Goal: Task Accomplishment & Management: Manage account settings

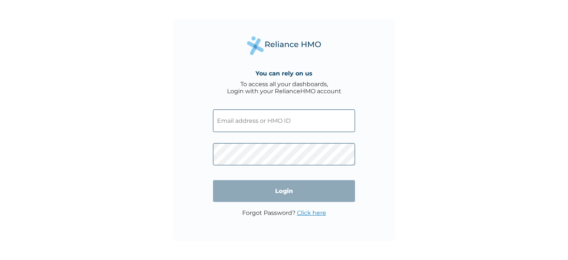
click at [246, 116] on input "text" at bounding box center [284, 120] width 142 height 23
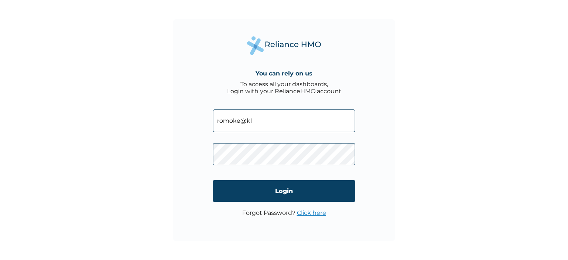
click at [225, 130] on input "romoke@kl" at bounding box center [284, 120] width 142 height 23
paste input "KLA/10049/A"
type input "KLA/10049/A"
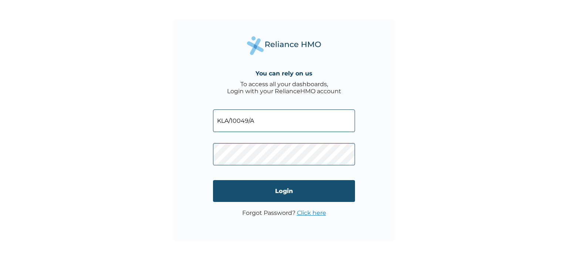
click at [277, 187] on input "Login" at bounding box center [284, 191] width 142 height 22
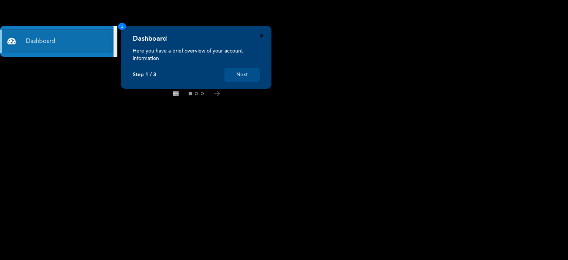
click at [260, 37] on icon "Close" at bounding box center [261, 35] width 3 height 3
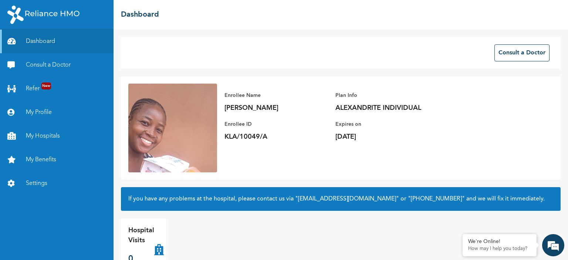
scroll to position [17, 0]
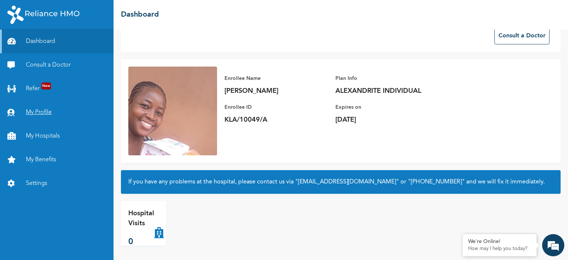
click at [55, 119] on link "My Profile" at bounding box center [57, 113] width 114 height 24
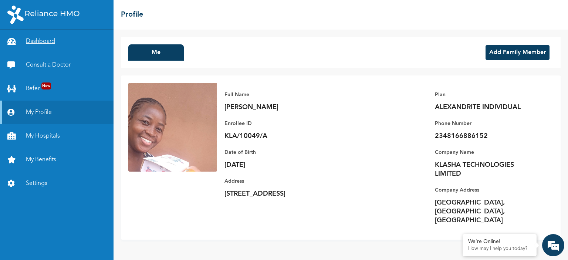
click at [48, 45] on link "Dashboard" at bounding box center [57, 42] width 114 height 24
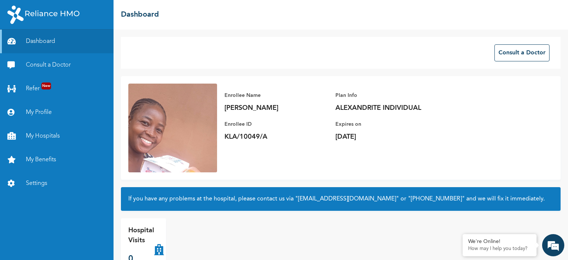
scroll to position [17, 0]
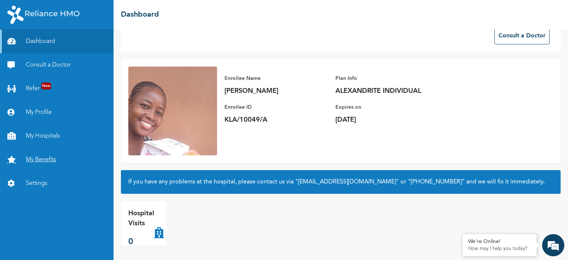
click at [46, 157] on link "My Benefits" at bounding box center [57, 160] width 114 height 24
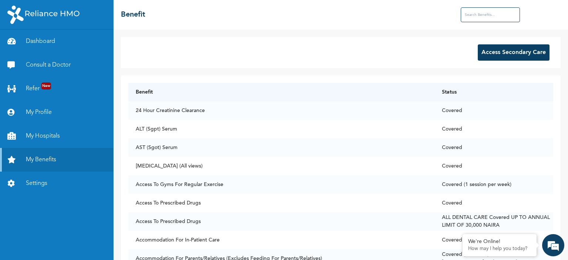
click at [498, 51] on button "Access Secondary Care" at bounding box center [514, 52] width 72 height 16
